Goal: Task Accomplishment & Management: Use online tool/utility

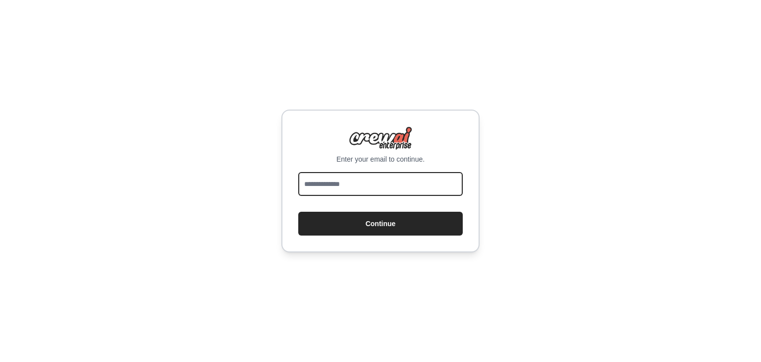
click at [321, 184] on input "email" at bounding box center [380, 184] width 165 height 24
type input "**********"
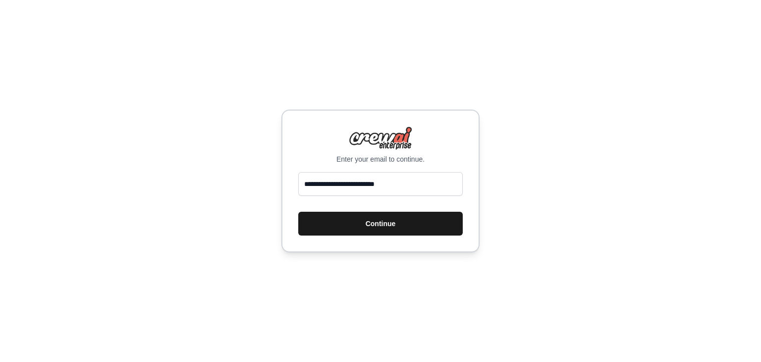
click at [369, 226] on button "Continue" at bounding box center [380, 224] width 165 height 24
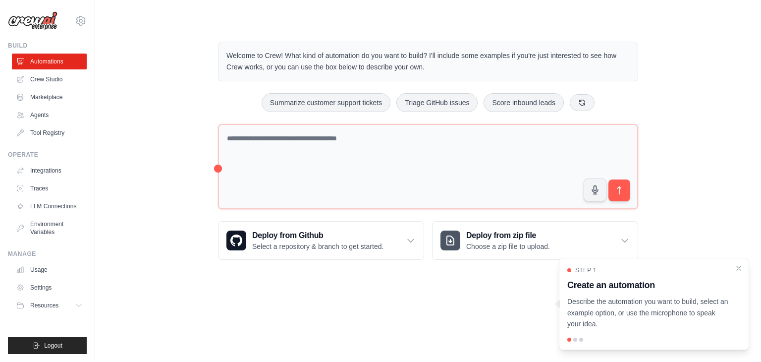
click at [629, 288] on h3 "Create an automation" at bounding box center [648, 285] width 162 height 14
click at [618, 331] on div "Step 1 Create an automation Describe the automation you want to build, select a…" at bounding box center [654, 304] width 190 height 92
click at [596, 196] on button "button" at bounding box center [595, 189] width 24 height 24
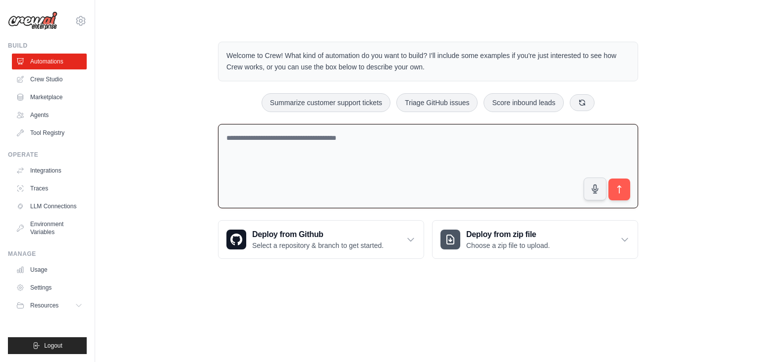
click at [265, 131] on textarea at bounding box center [428, 166] width 420 height 85
click at [500, 236] on h3 "Deploy from zip file" at bounding box center [508, 234] width 84 height 12
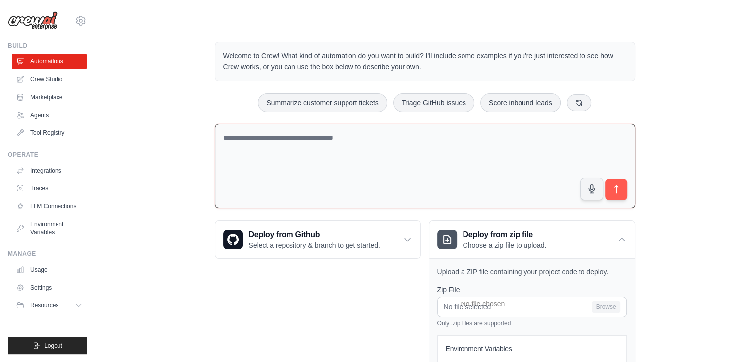
scroll to position [115, 0]
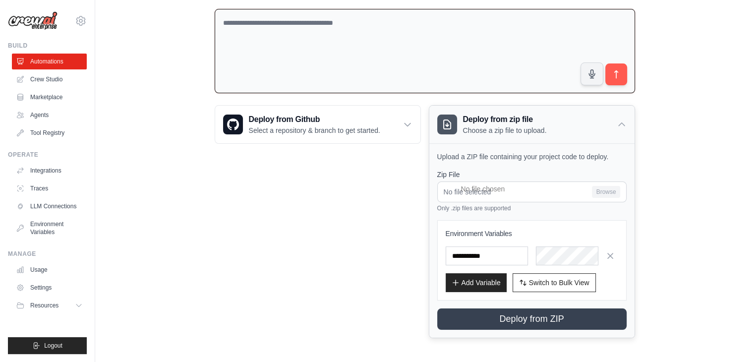
click at [624, 125] on icon at bounding box center [622, 124] width 10 height 10
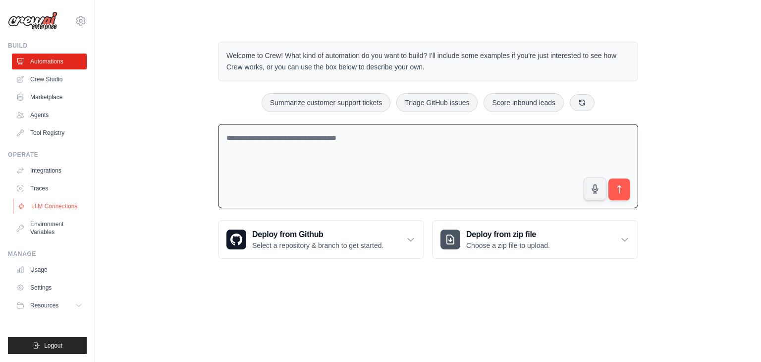
click at [65, 203] on link "LLM Connections" at bounding box center [50, 206] width 75 height 16
